Goal: Task Accomplishment & Management: Manage account settings

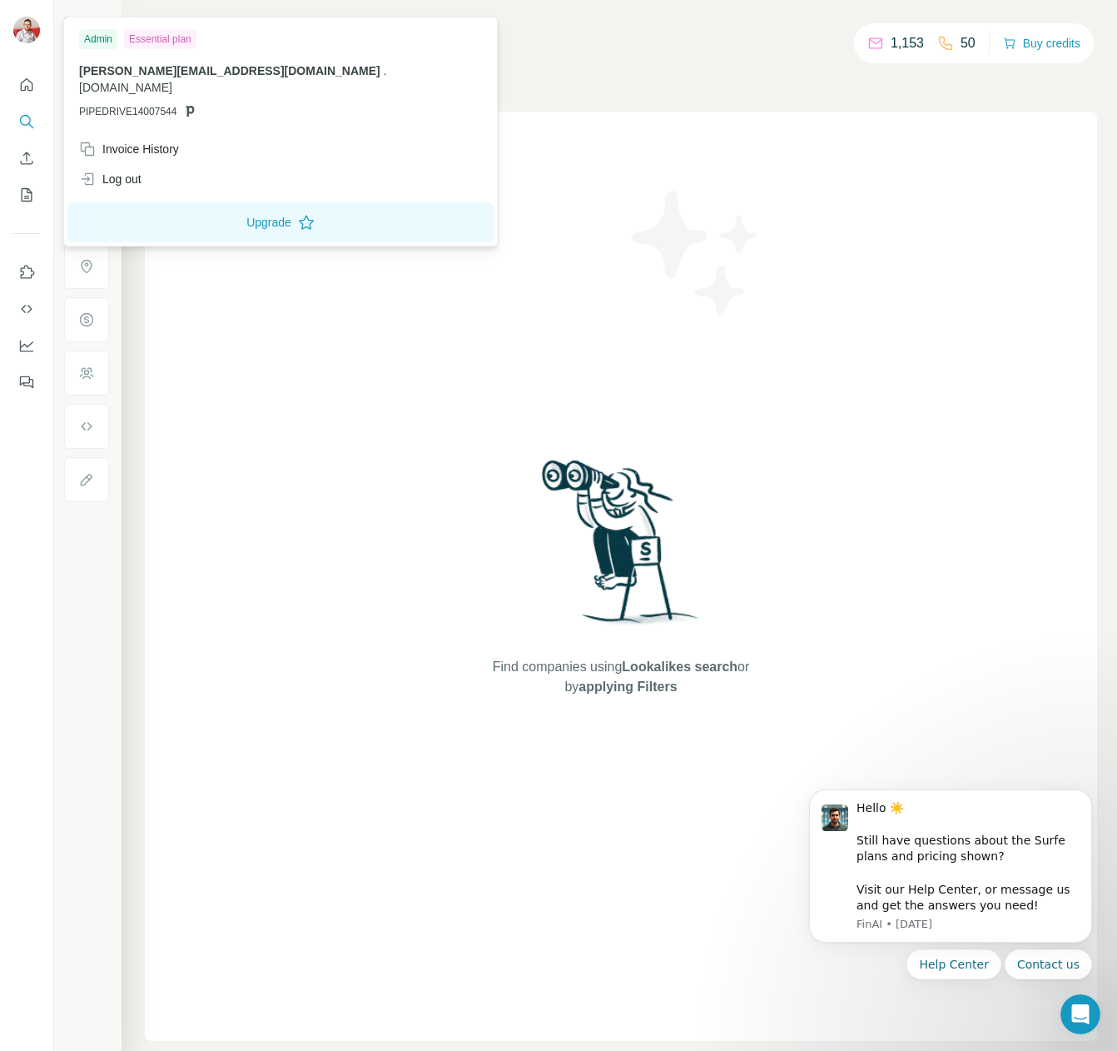
click at [22, 29] on img at bounding box center [26, 30] width 27 height 27
click at [130, 141] on div "Invoice History" at bounding box center [129, 149] width 100 height 17
click at [125, 141] on div "Invoice History" at bounding box center [129, 149] width 100 height 17
